Goal: Task Accomplishment & Management: Manage account settings

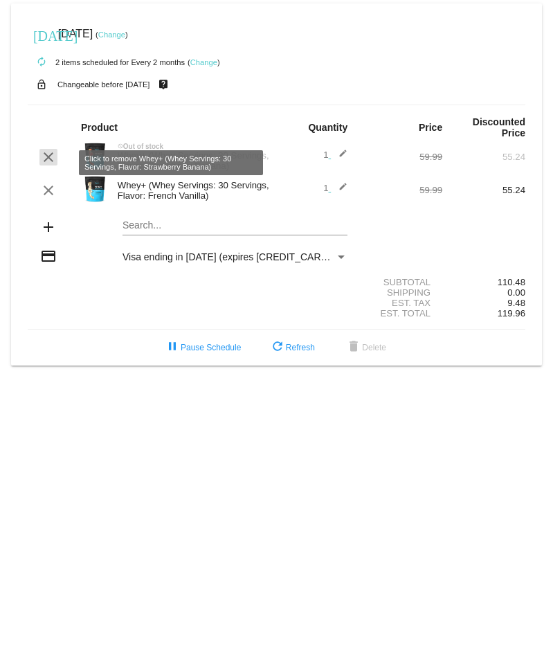
click at [48, 159] on mat-icon "clear" at bounding box center [48, 157] width 17 height 17
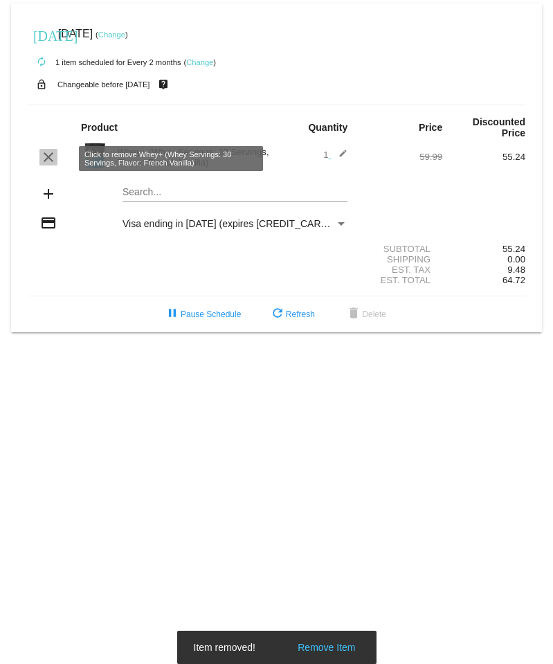
click at [49, 161] on mat-icon "clear" at bounding box center [48, 157] width 17 height 17
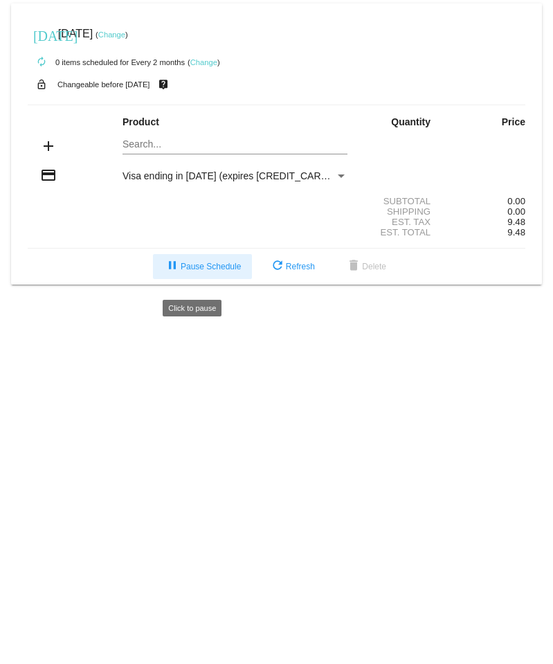
click at [195, 271] on span "pause Pause Schedule" at bounding box center [202, 267] width 77 height 10
click at [125, 33] on link "Change" at bounding box center [111, 34] width 27 height 8
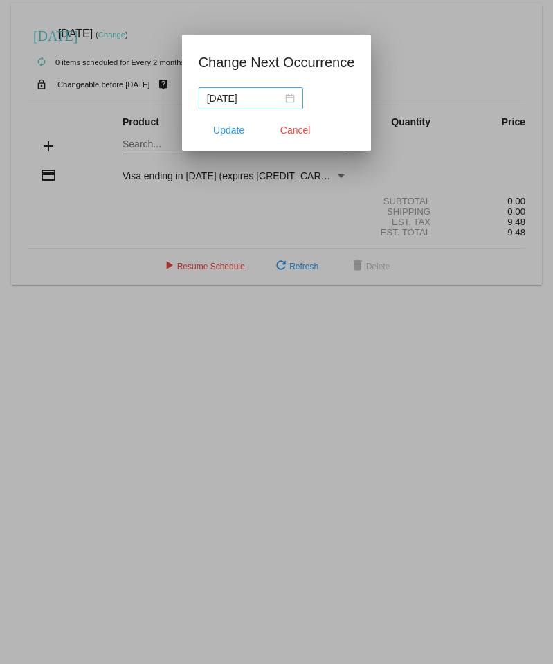
click at [287, 95] on div "[DATE]" at bounding box center [251, 98] width 88 height 15
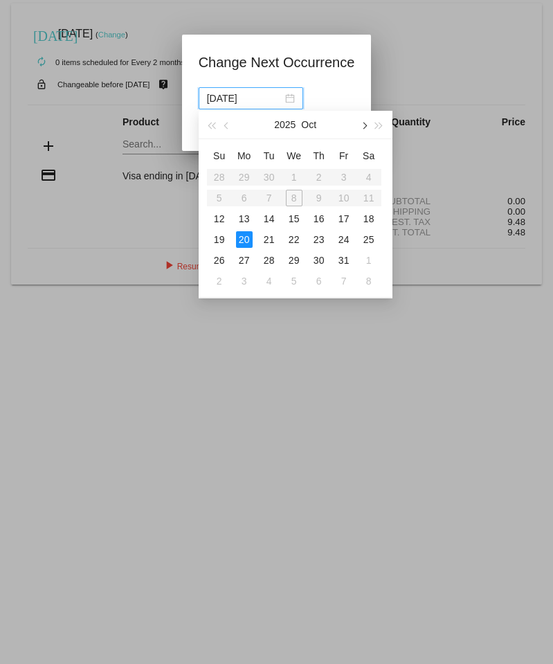
click at [361, 123] on button "button" at bounding box center [363, 125] width 15 height 28
click at [361, 124] on button "button" at bounding box center [363, 125] width 15 height 28
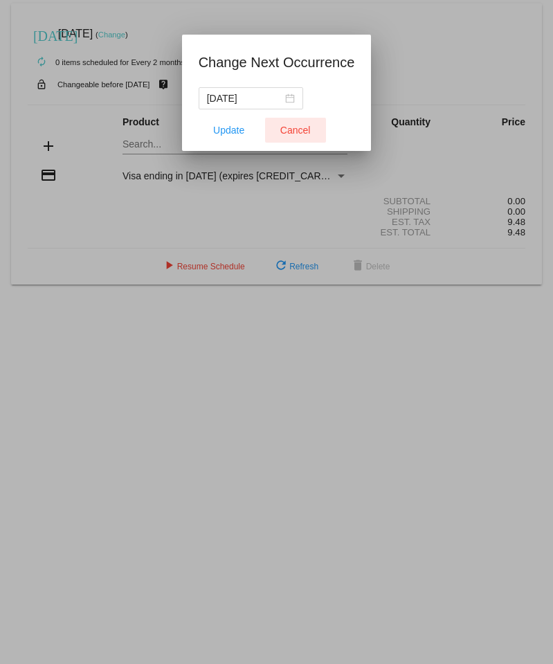
click at [305, 125] on span "Cancel" at bounding box center [295, 130] width 30 height 11
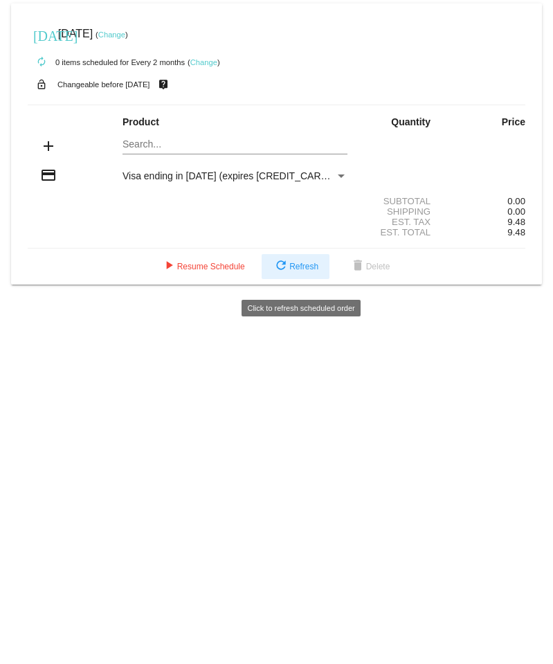
click at [312, 271] on span "refresh Refresh" at bounding box center [296, 267] width 46 height 10
click at [213, 62] on link "Change" at bounding box center [203, 62] width 27 height 8
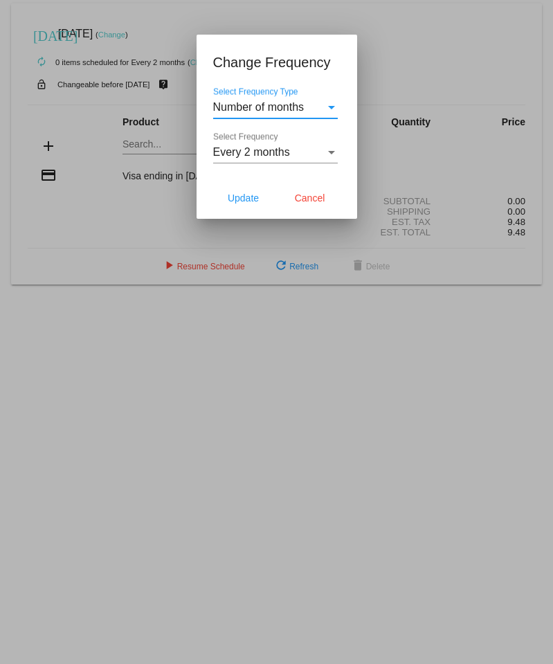
click at [328, 109] on div "Select Frequency Type" at bounding box center [331, 107] width 7 height 3
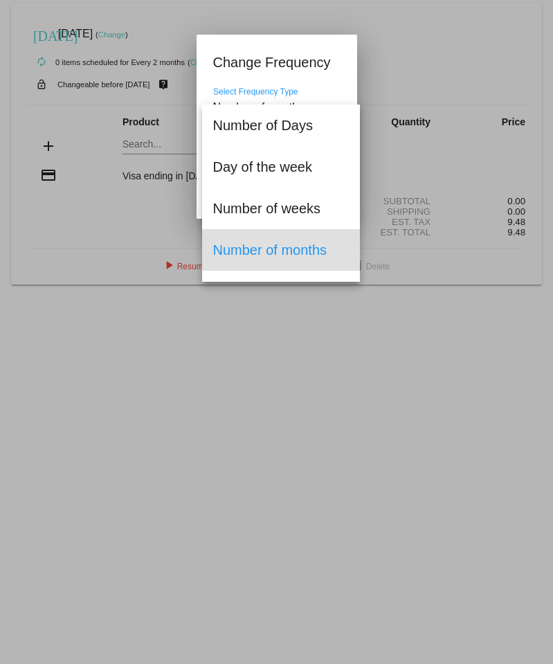
scroll to position [30, 0]
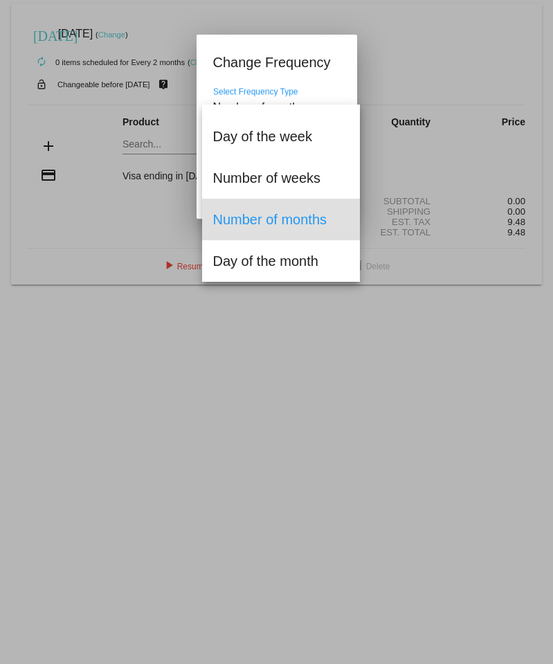
click at [300, 220] on span "Number of months" at bounding box center [281, 220] width 136 height 42
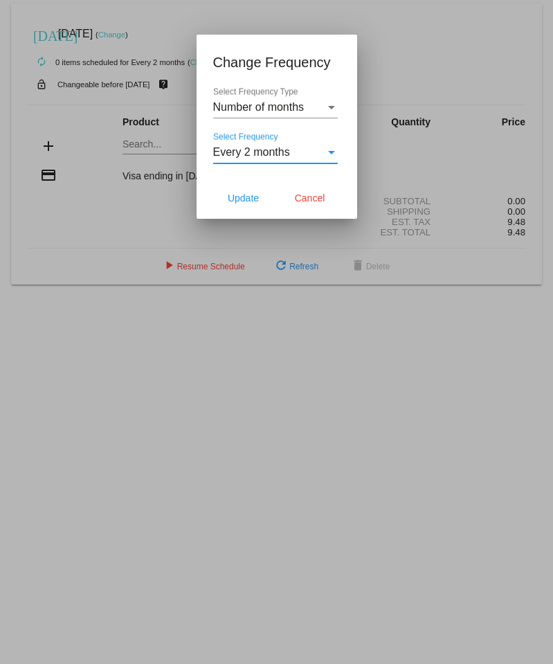
click at [330, 159] on div "Select Frequency" at bounding box center [331, 152] width 12 height 12
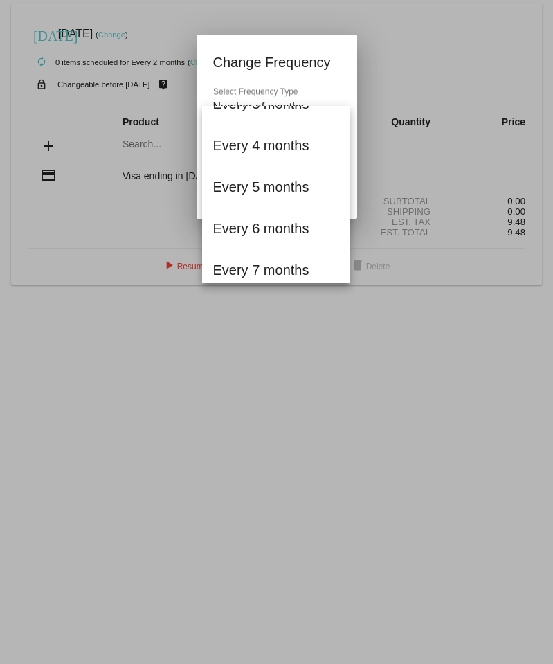
scroll to position [0, 0]
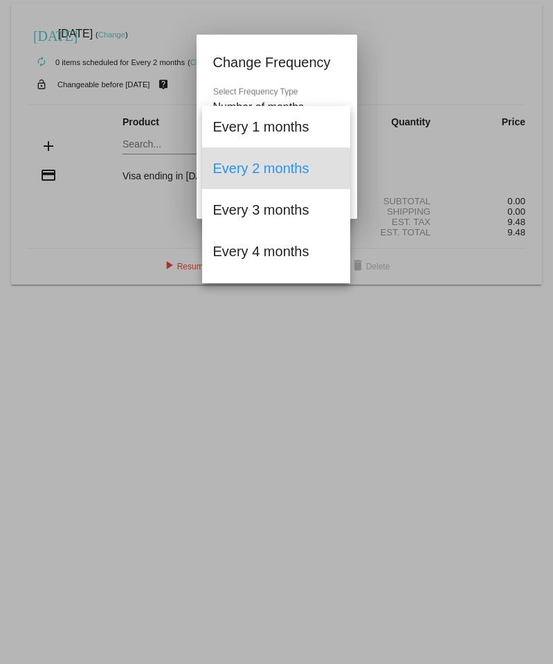
click at [329, 54] on div at bounding box center [276, 332] width 553 height 664
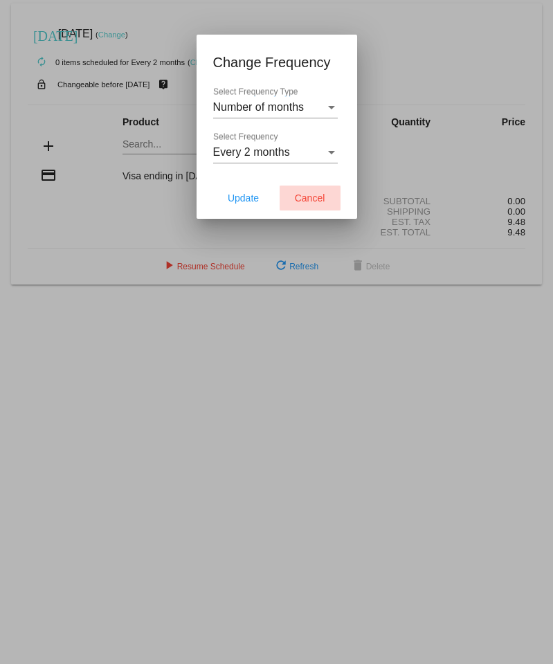
click at [308, 204] on span "Cancel" at bounding box center [310, 197] width 30 height 11
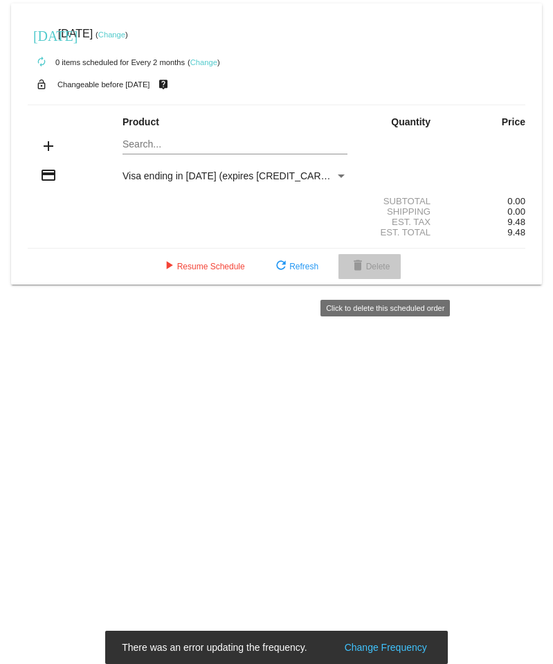
click at [366, 271] on mat-icon "delete" at bounding box center [358, 266] width 17 height 17
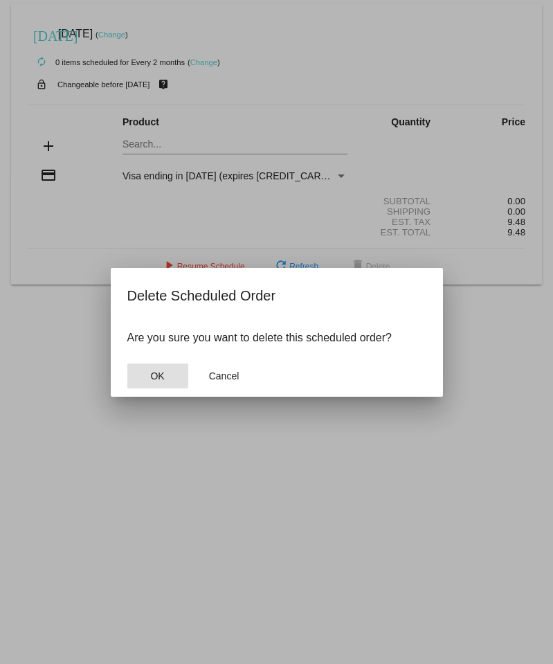
click at [173, 388] on button "OK" at bounding box center [157, 375] width 61 height 25
